Goal: Task Accomplishment & Management: Use online tool/utility

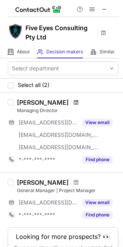
click at [77, 103] on span at bounding box center [76, 102] width 5 height 6
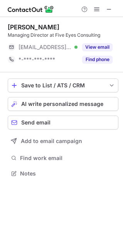
scroll to position [168, 123]
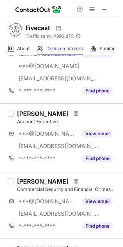
scroll to position [290, 0]
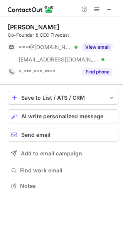
scroll to position [180, 123]
